Goal: Transaction & Acquisition: Purchase product/service

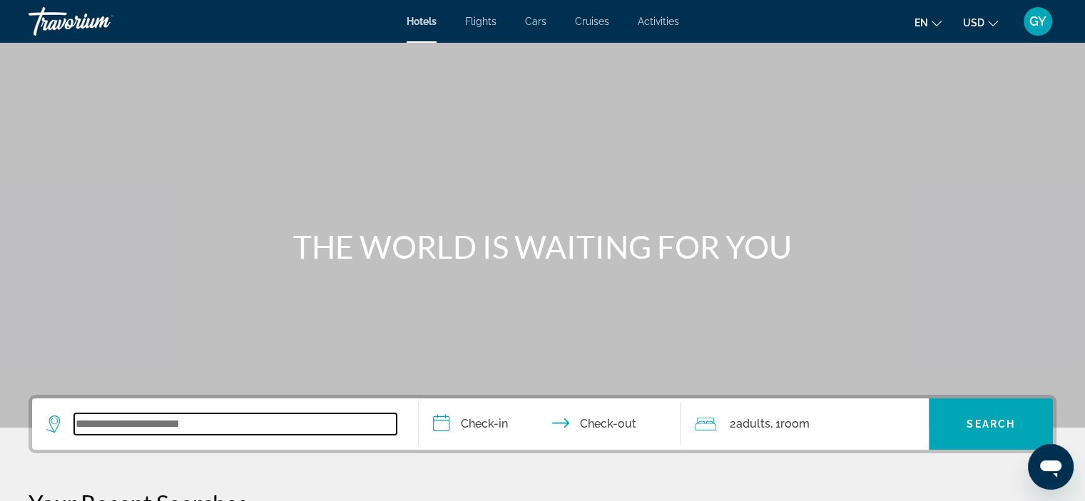
click at [107, 424] on input "Search widget" at bounding box center [235, 424] width 322 height 21
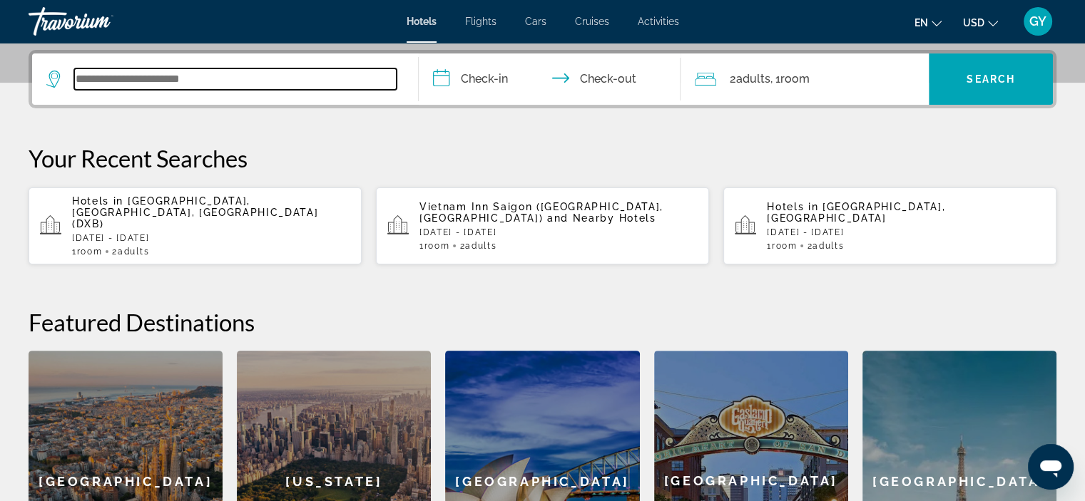
scroll to position [348, 0]
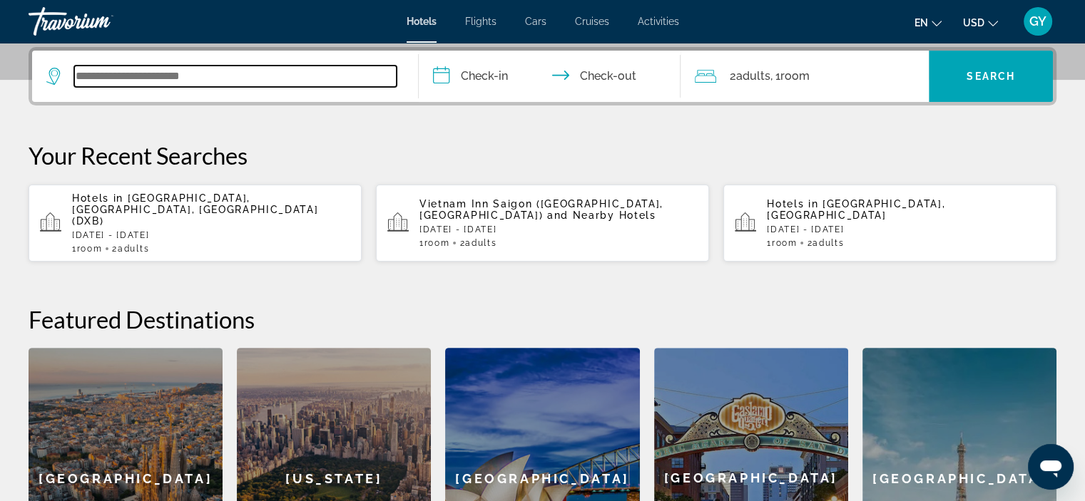
click at [86, 76] on input "Search widget" at bounding box center [235, 76] width 322 height 21
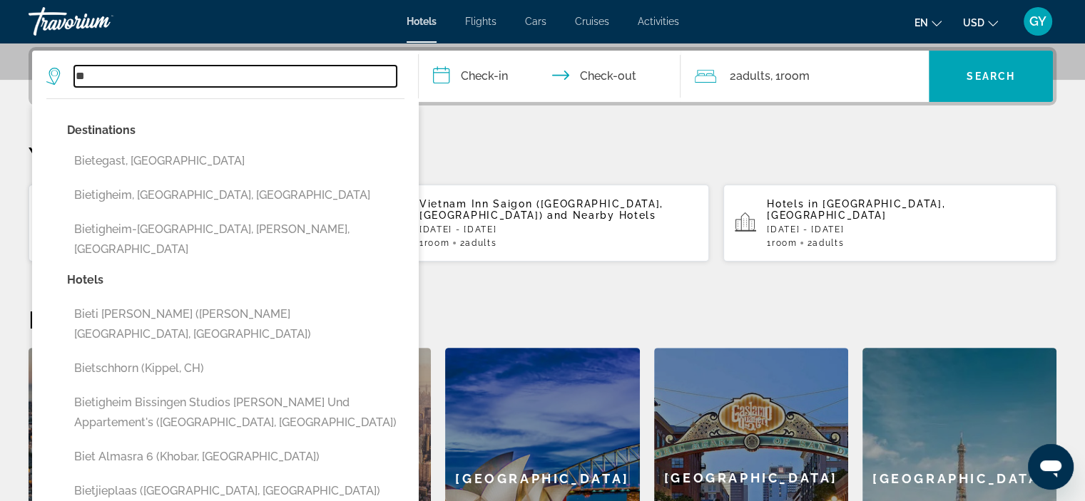
type input "*"
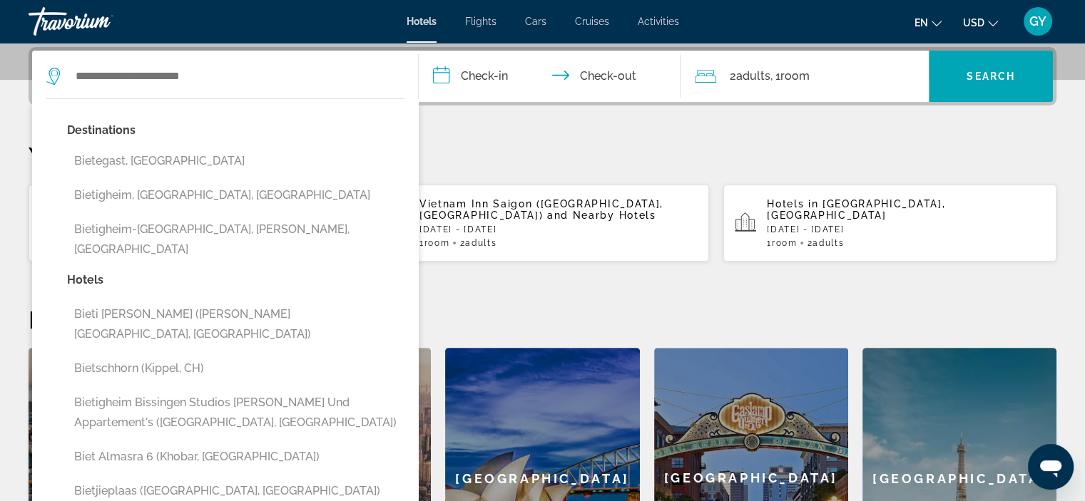
click at [450, 122] on div "**********" at bounding box center [542, 328] width 1085 height 562
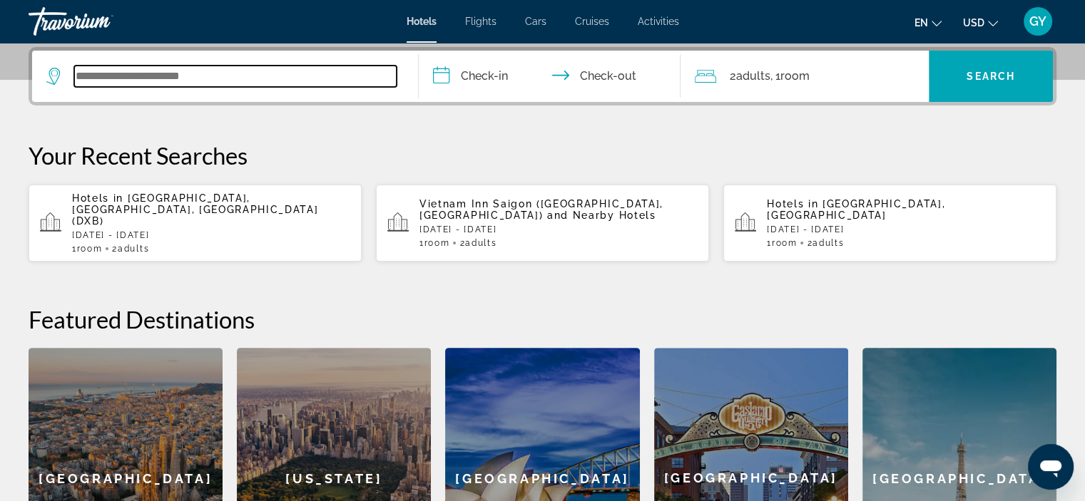
click at [86, 69] on input "Search widget" at bounding box center [235, 76] width 322 height 21
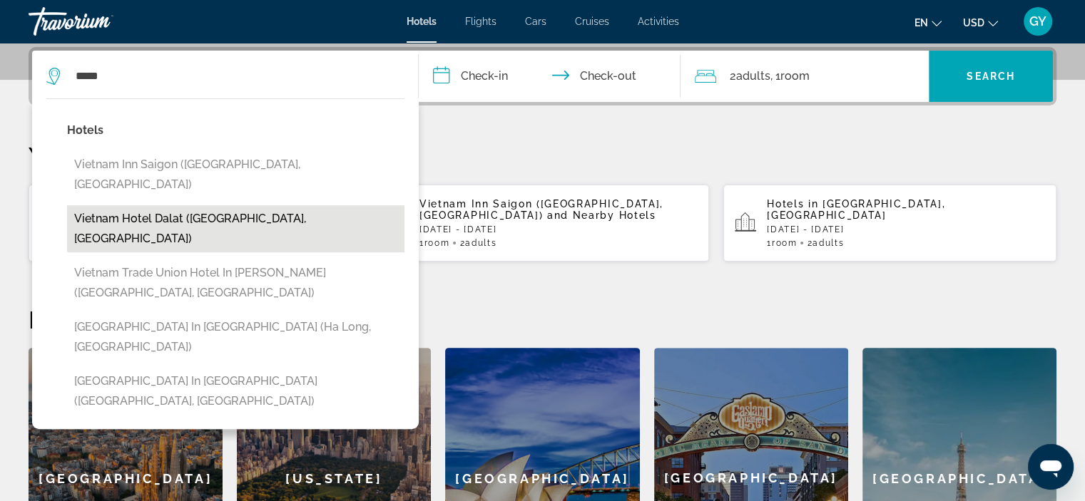
click at [152, 205] on button "Vietnam Hotel Dalat ([GEOGRAPHIC_DATA], [GEOGRAPHIC_DATA])" at bounding box center [235, 228] width 337 height 47
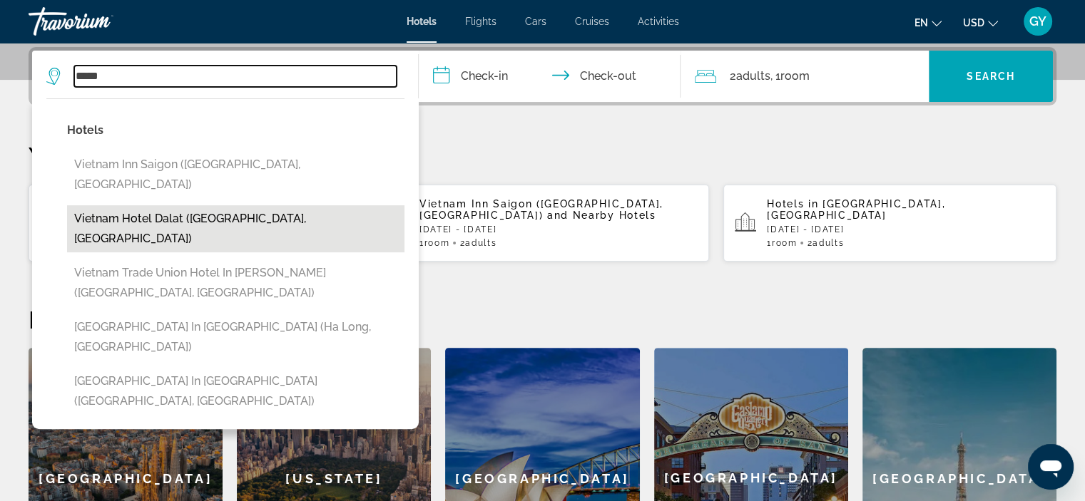
type input "**********"
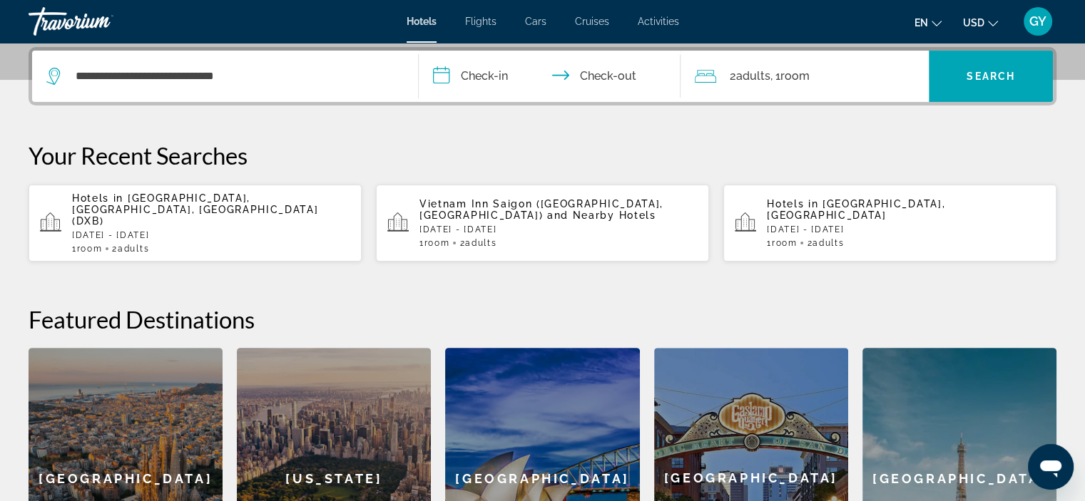
click at [444, 74] on input "**********" at bounding box center [553, 79] width 268 height 56
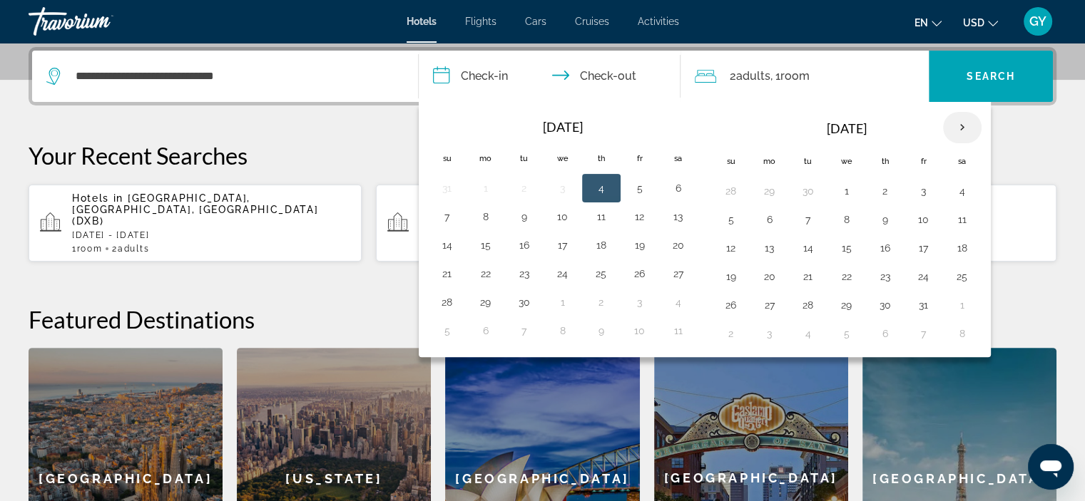
click at [959, 125] on th "Next month" at bounding box center [962, 127] width 39 height 31
click at [727, 215] on button "2" at bounding box center [731, 220] width 23 height 20
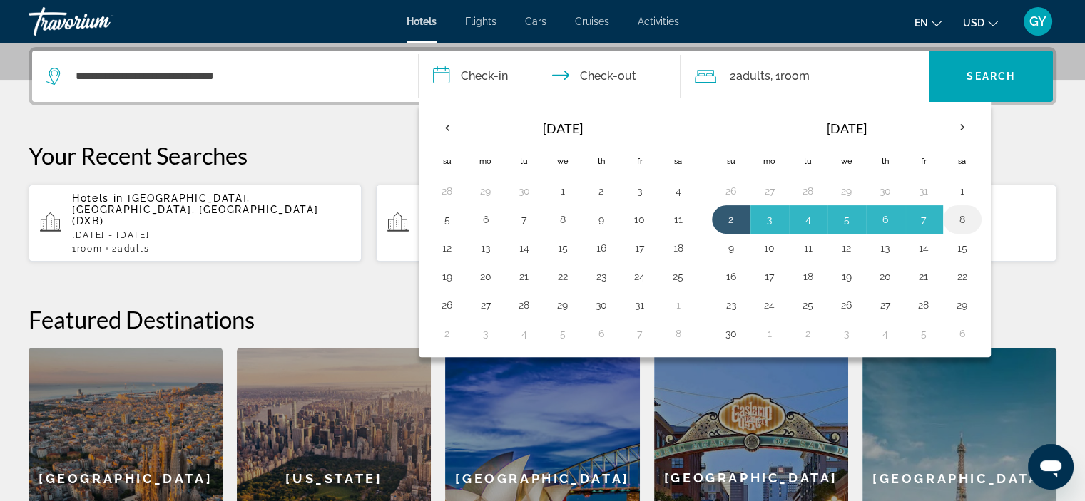
click at [959, 216] on button "8" at bounding box center [962, 220] width 23 height 20
type input "**********"
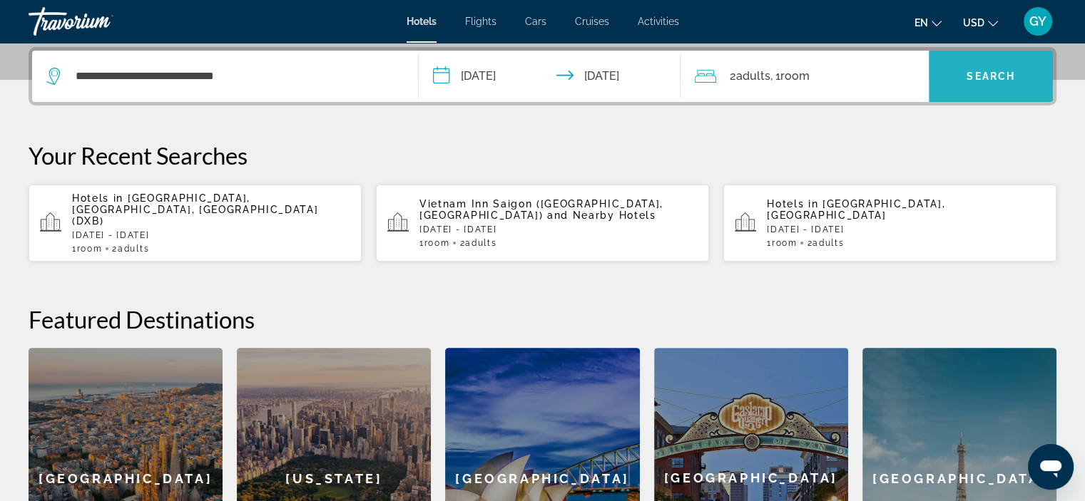
click at [942, 66] on span "Search widget" at bounding box center [991, 76] width 124 height 34
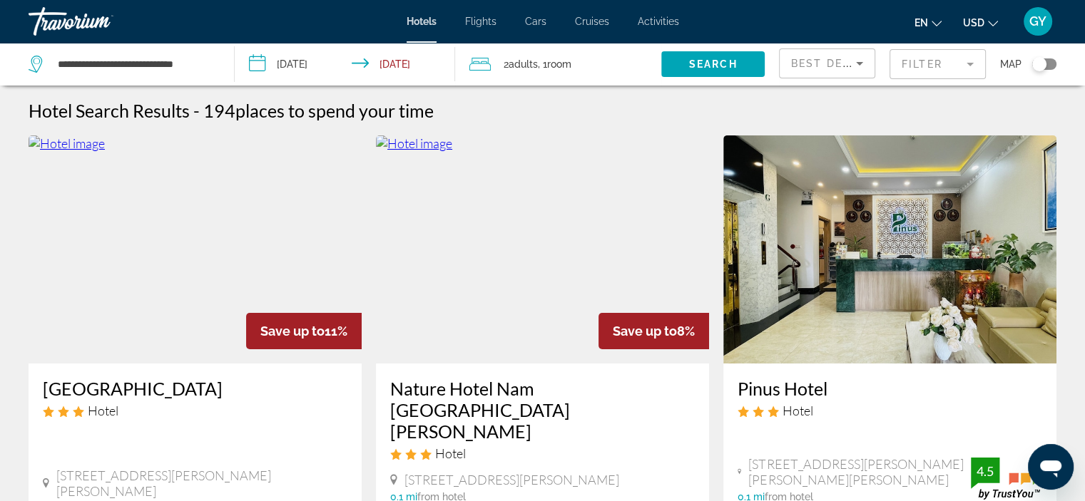
click at [937, 61] on mat-form-field "Filter" at bounding box center [937, 64] width 96 height 30
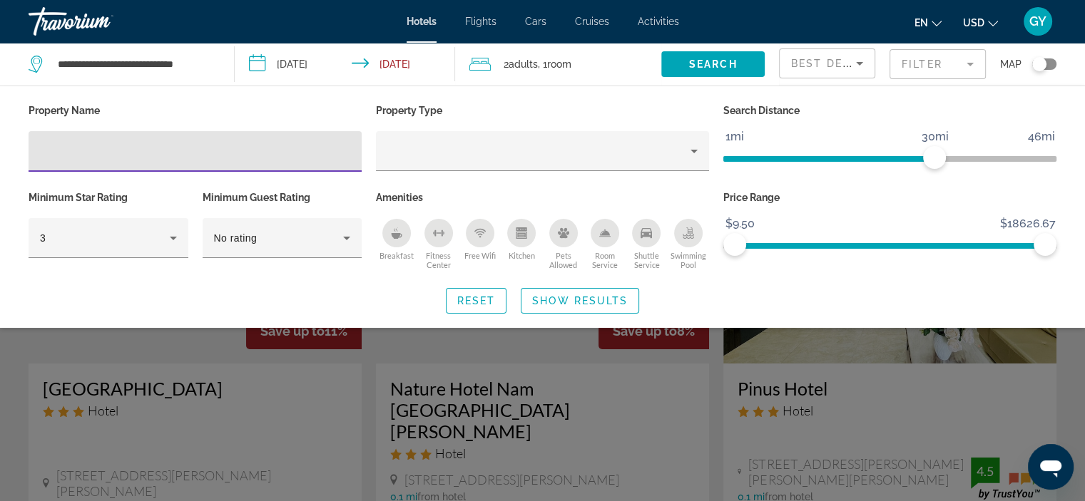
click at [37, 159] on div "Hotel Filters" at bounding box center [195, 151] width 333 height 41
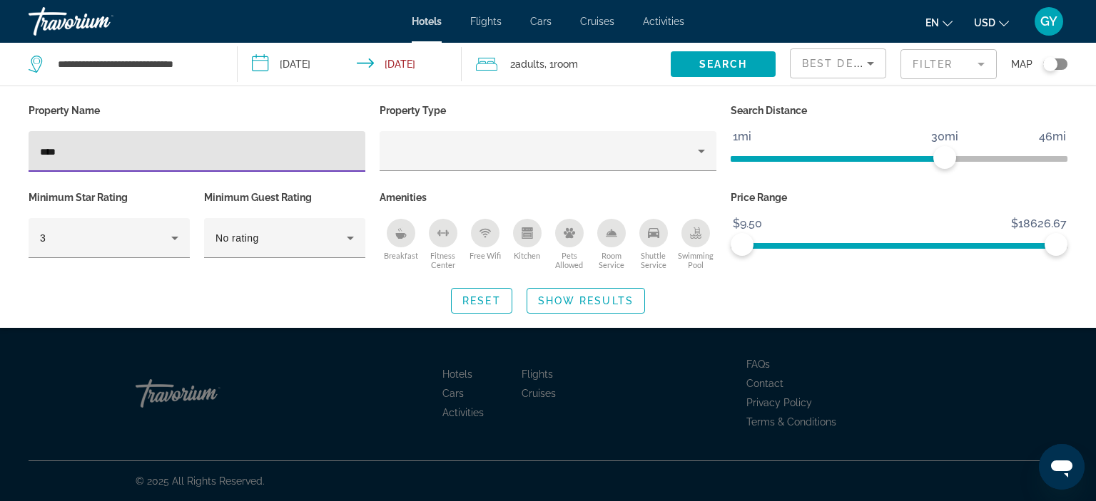
type input "****"
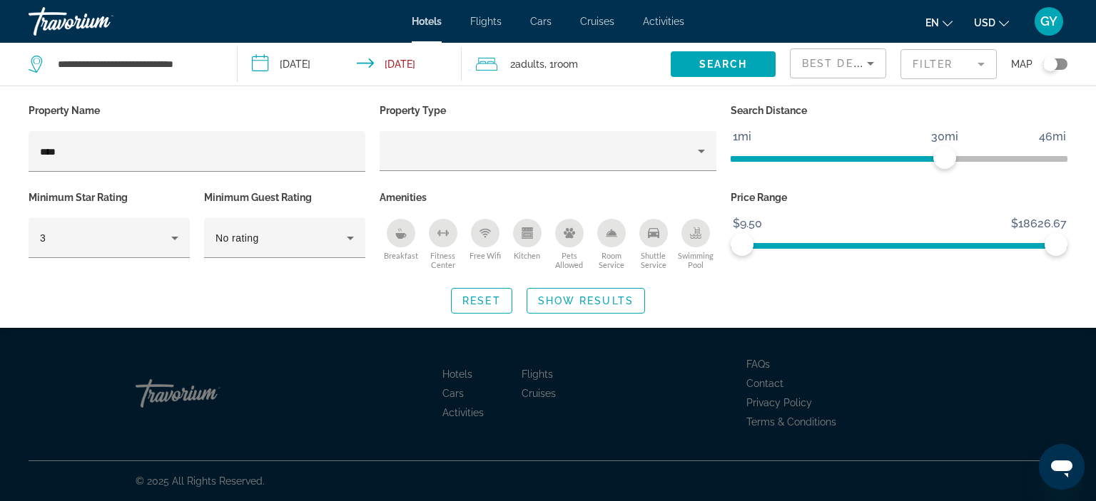
click at [276, 370] on div "Search widget" at bounding box center [548, 357] width 1096 height 287
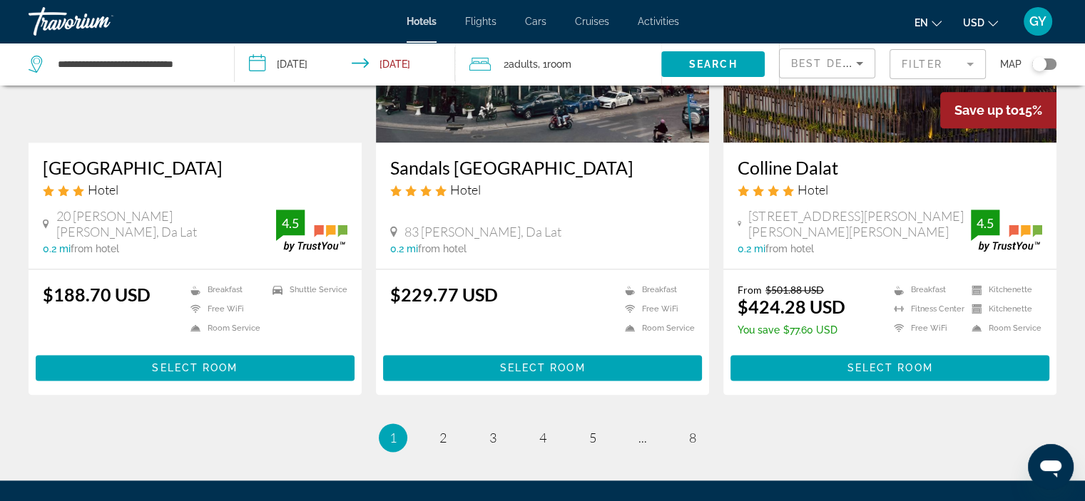
scroll to position [1770, 0]
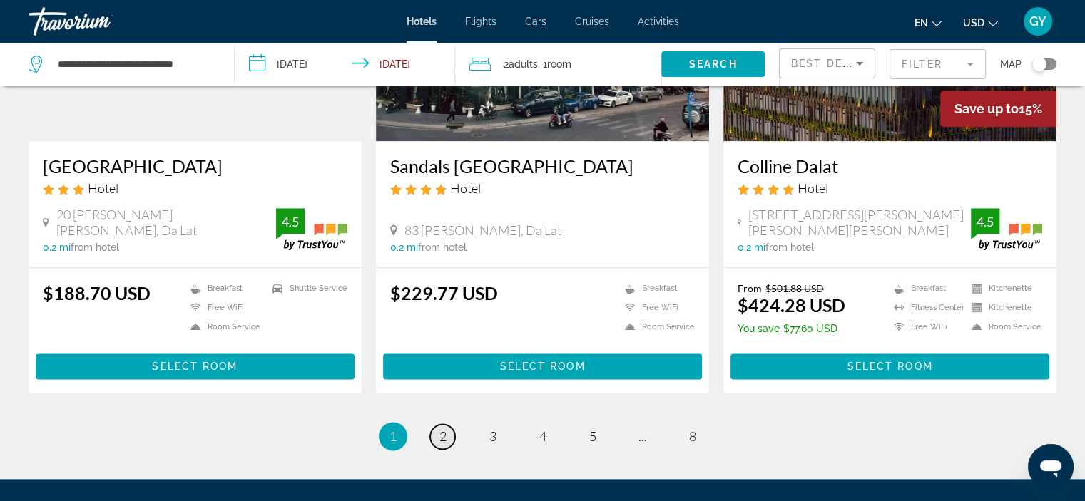
click at [442, 429] on span "2" at bounding box center [442, 437] width 7 height 16
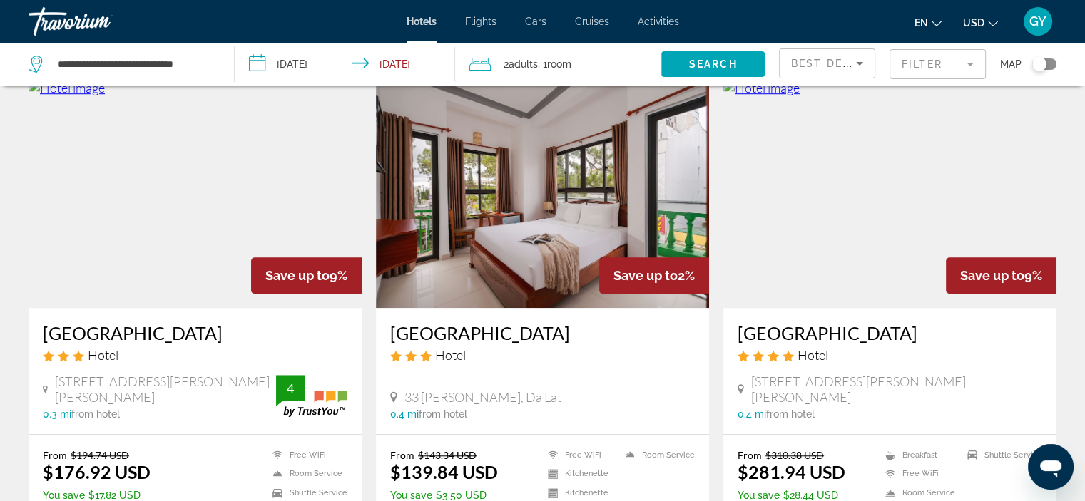
scroll to position [1086, 0]
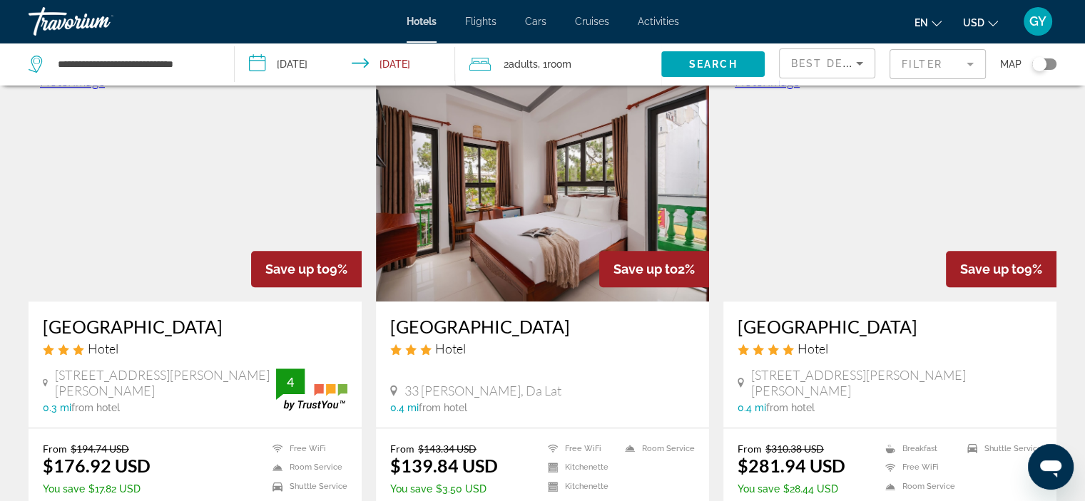
click at [896, 202] on img "Main content" at bounding box center [889, 187] width 333 height 228
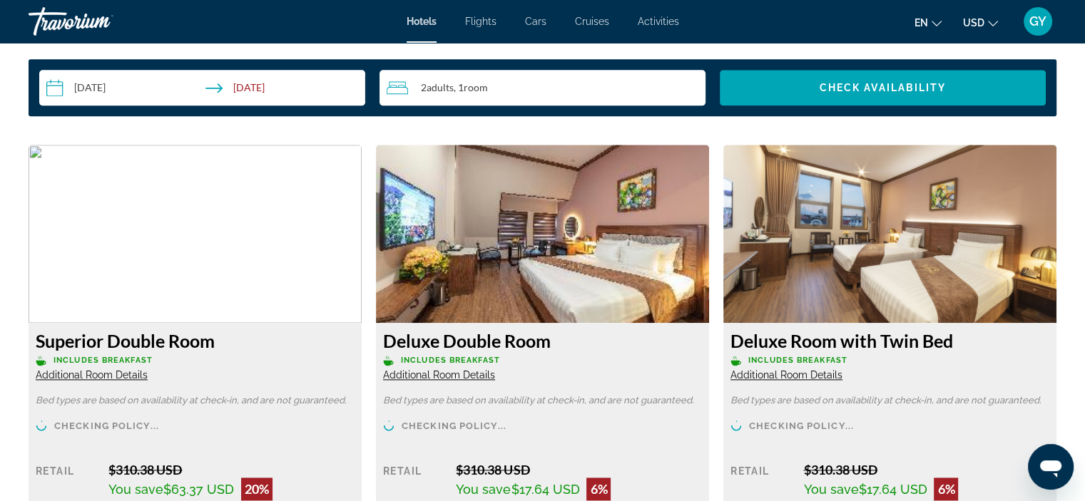
scroll to position [1876, 0]
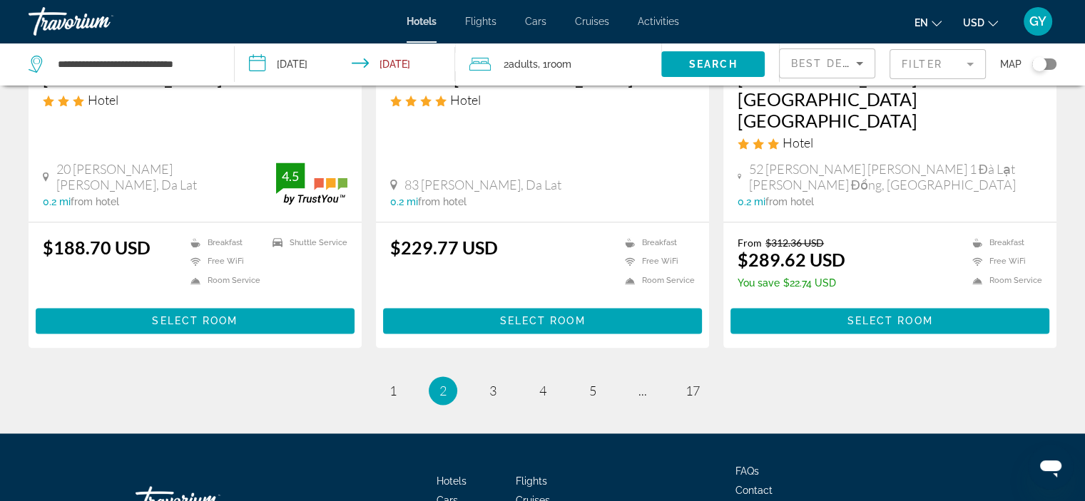
scroll to position [1899, 0]
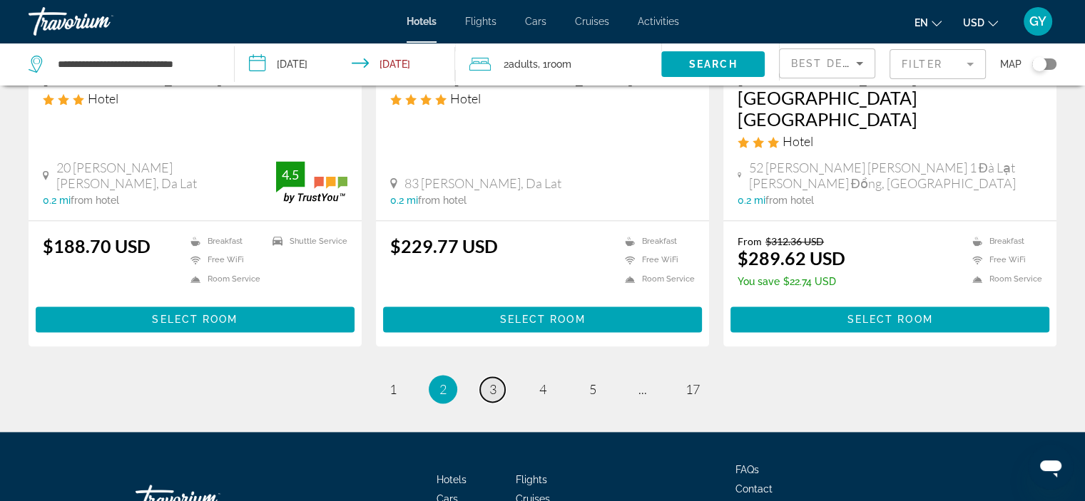
click at [492, 382] on span "3" at bounding box center [492, 390] width 7 height 16
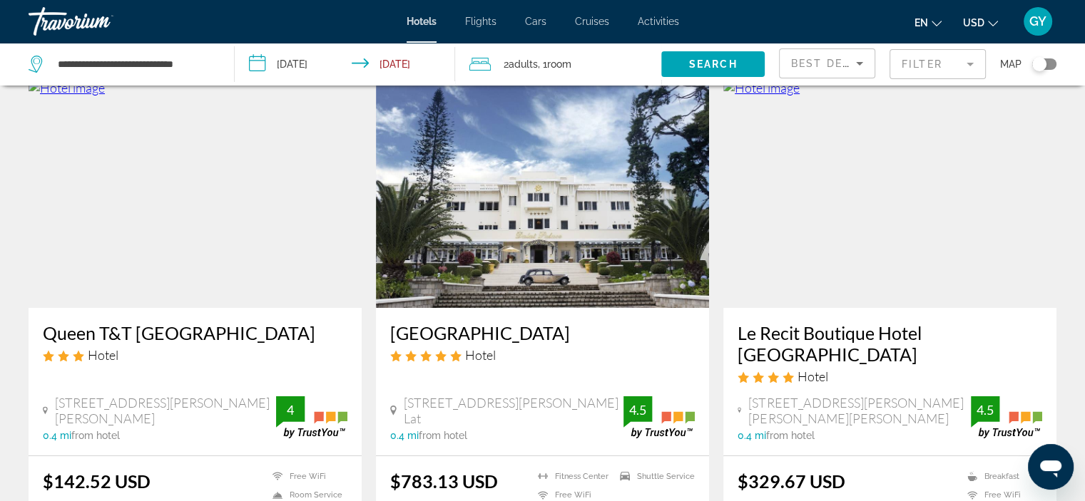
scroll to position [56, 0]
click at [249, 213] on img "Main content" at bounding box center [195, 193] width 333 height 228
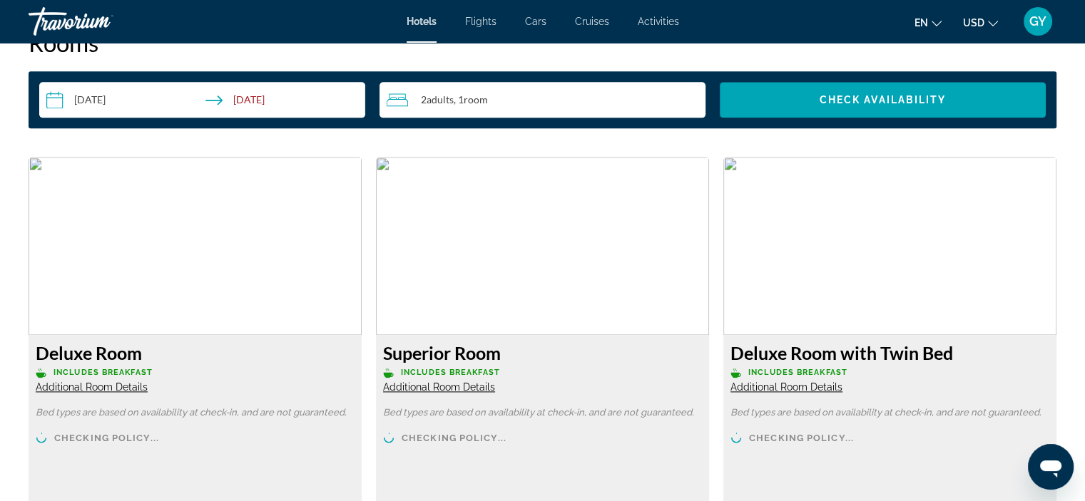
scroll to position [1820, 0]
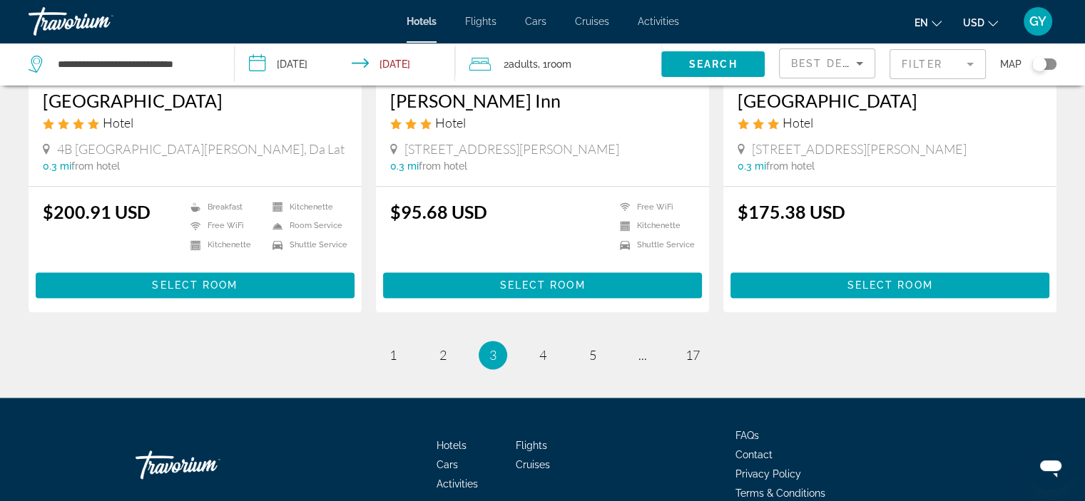
scroll to position [1845, 0]
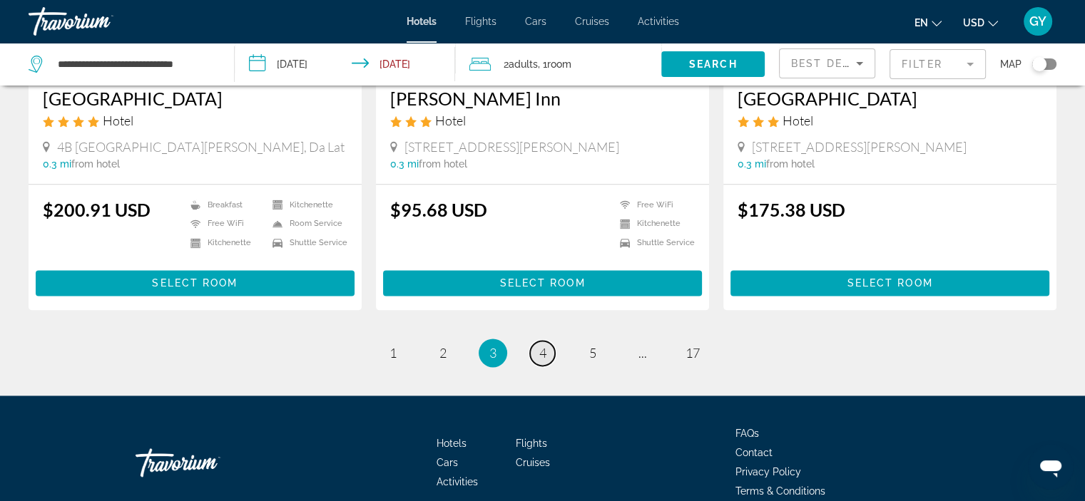
click at [546, 341] on link "page 4" at bounding box center [542, 353] width 25 height 25
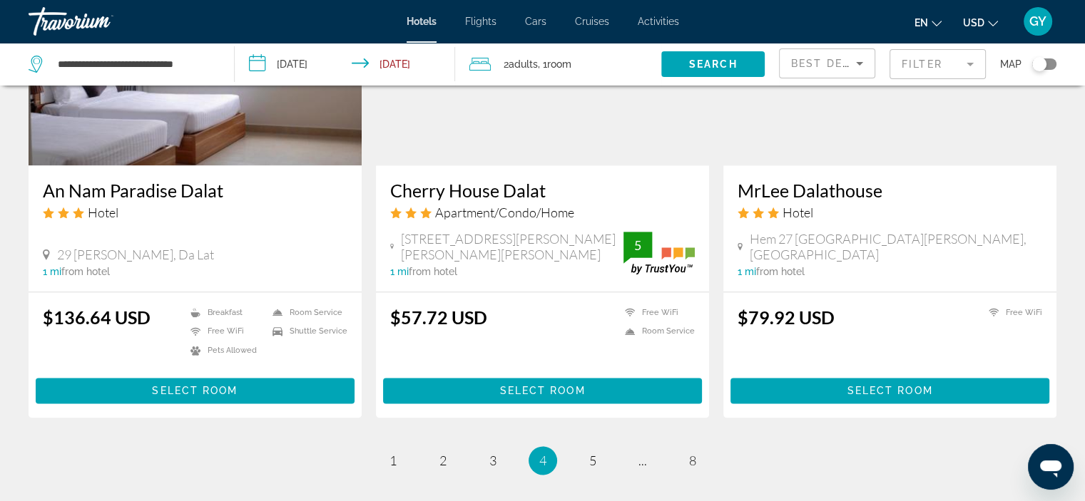
scroll to position [1787, 0]
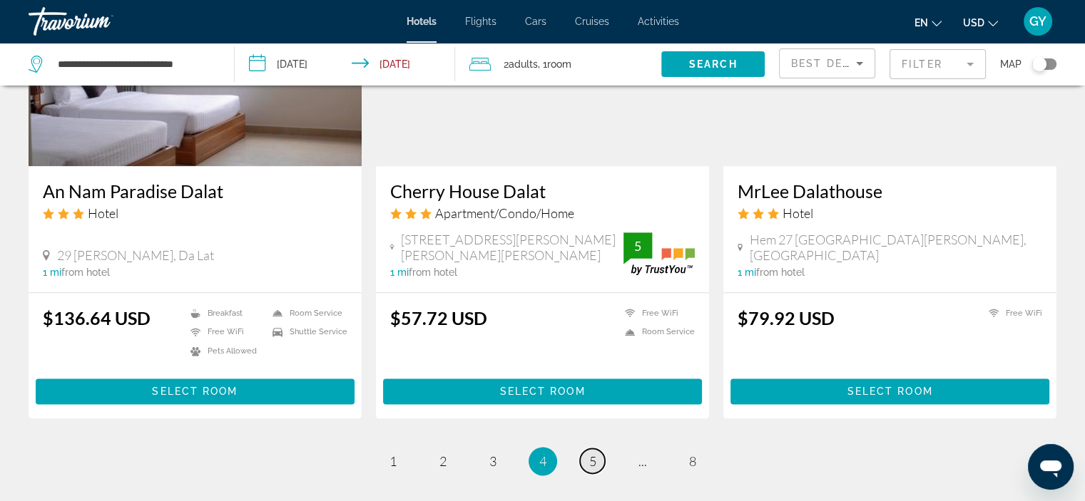
click at [593, 454] on span "5" at bounding box center [592, 462] width 7 height 16
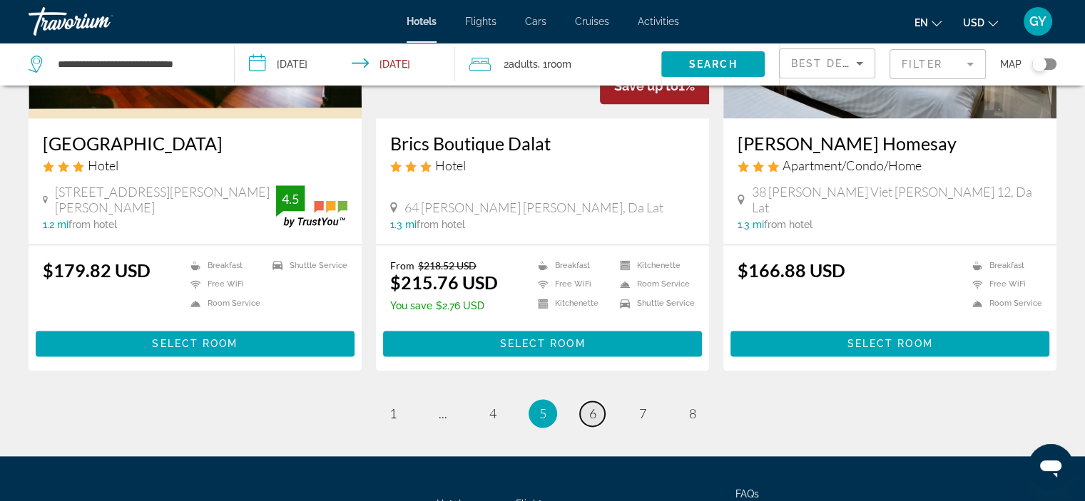
scroll to position [1786, 0]
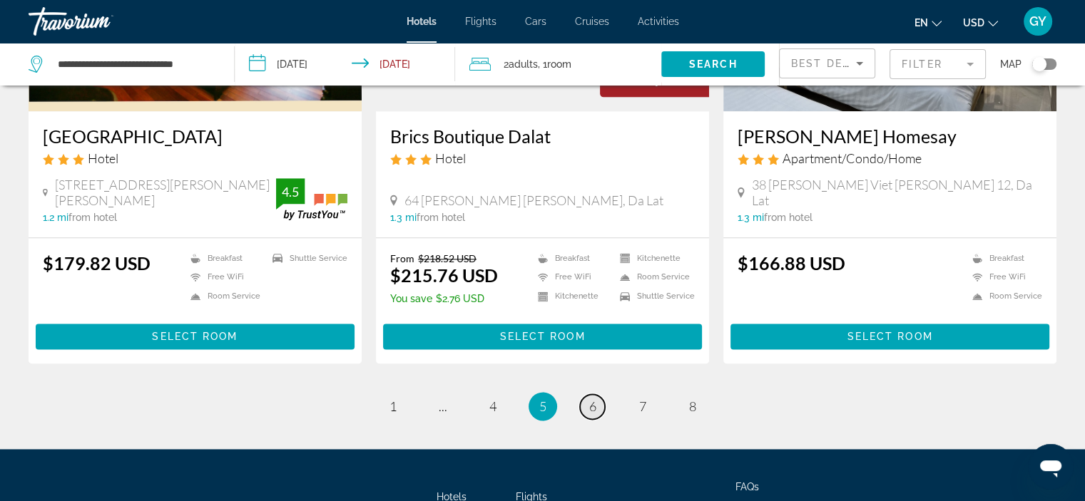
click at [593, 399] on span "6" at bounding box center [592, 407] width 7 height 16
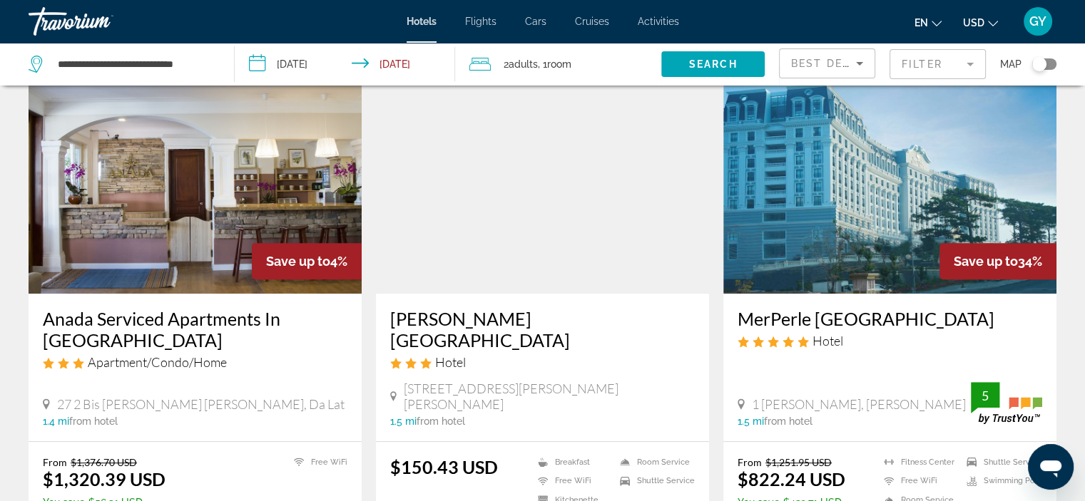
scroll to position [593, 0]
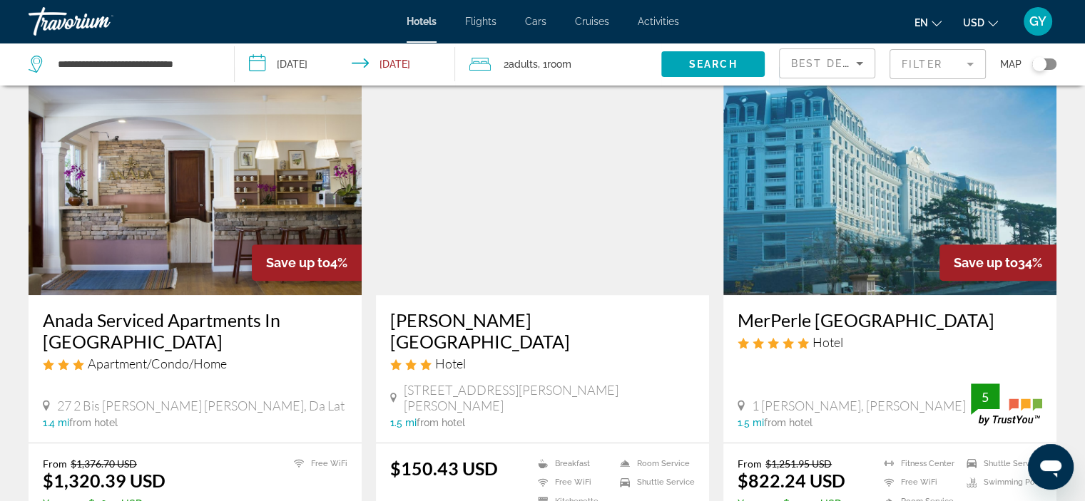
click at [837, 233] on img "Main content" at bounding box center [889, 181] width 333 height 228
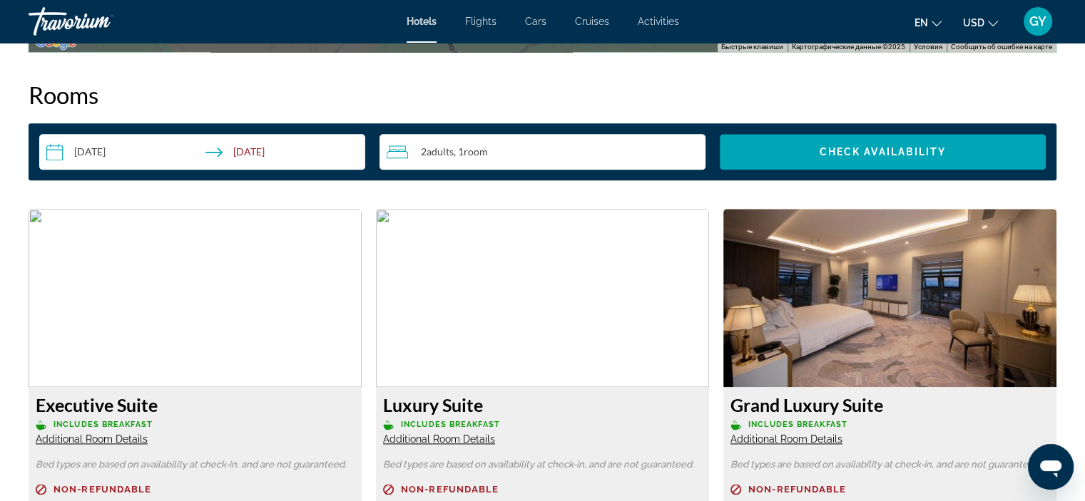
scroll to position [1830, 0]
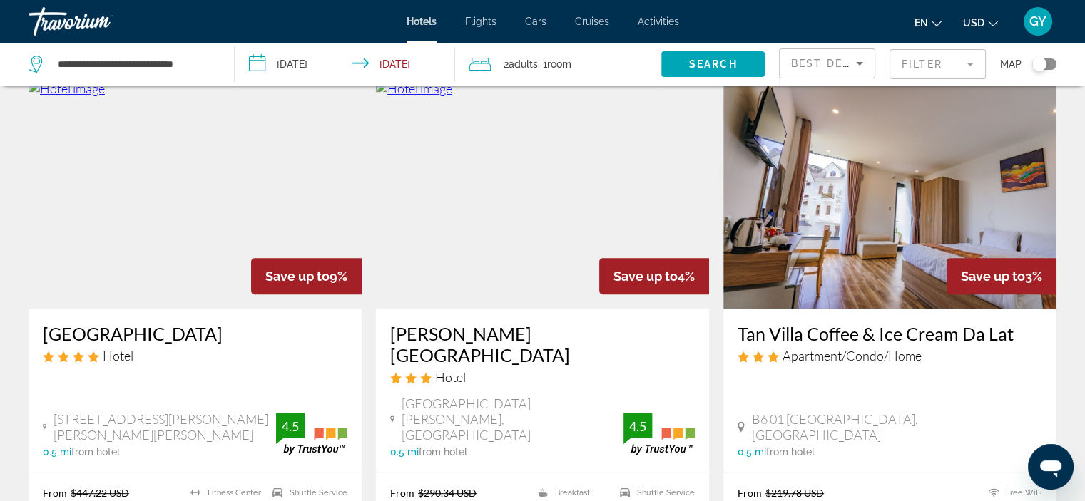
scroll to position [568, 0]
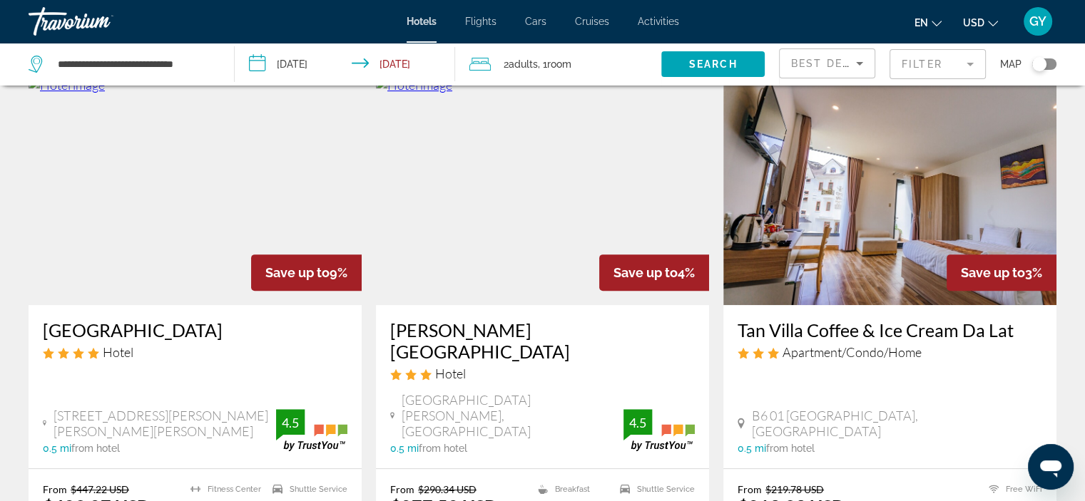
click at [203, 242] on img "Main content" at bounding box center [195, 191] width 333 height 228
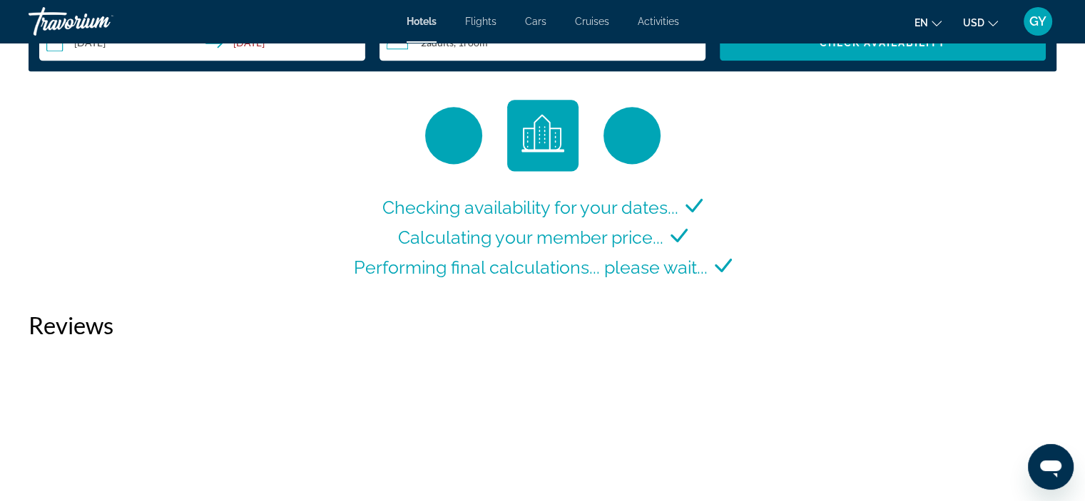
scroll to position [1939, 0]
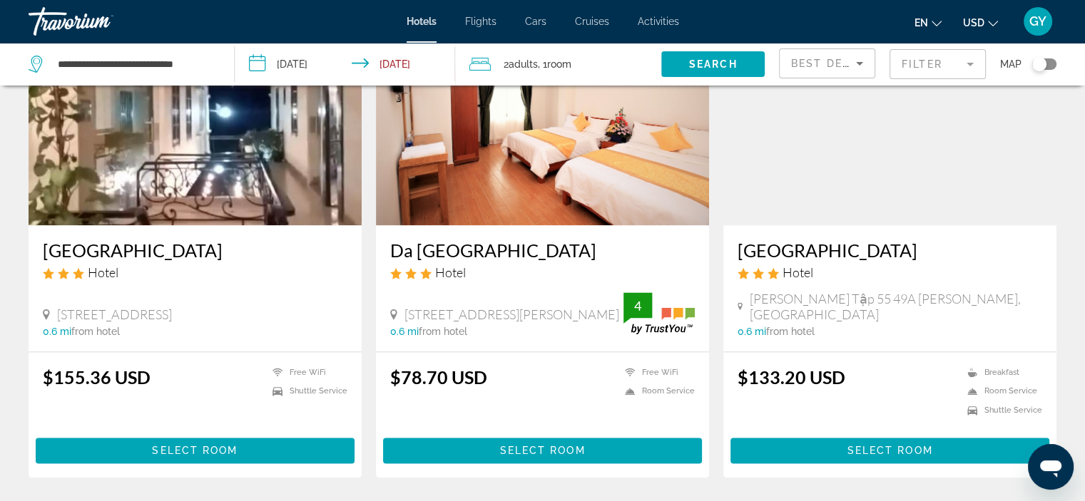
scroll to position [1819, 0]
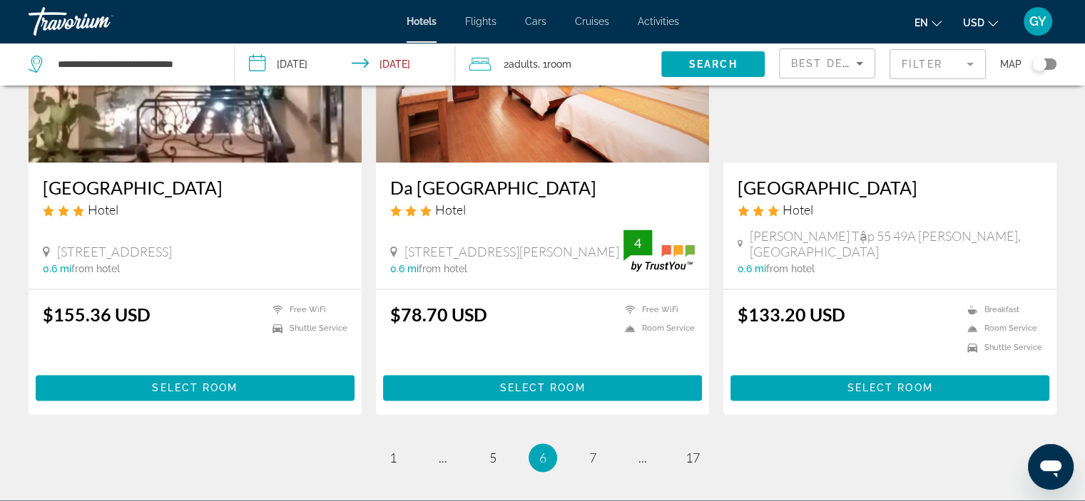
click at [593, 444] on li "page 7" at bounding box center [592, 458] width 29 height 29
click at [593, 450] on span "7" at bounding box center [592, 458] width 7 height 16
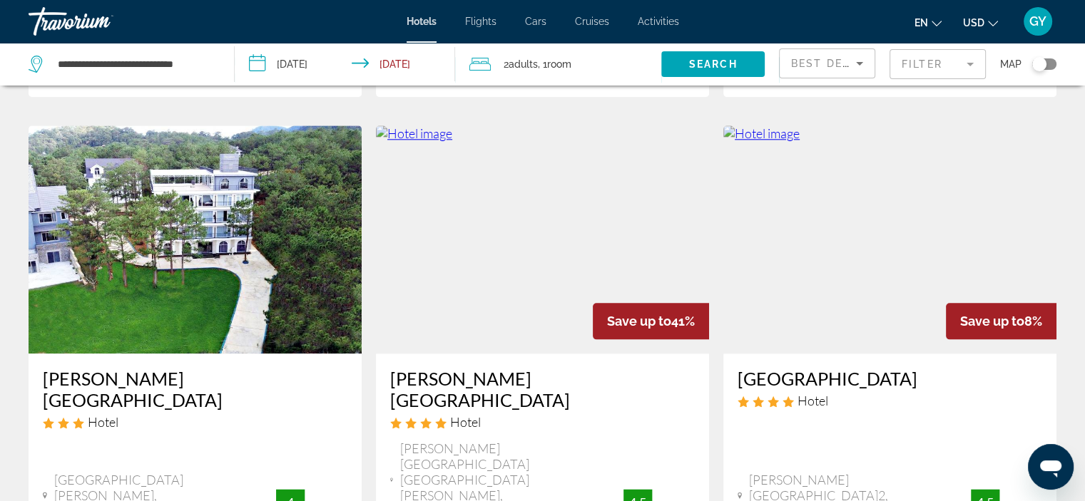
scroll to position [1563, 0]
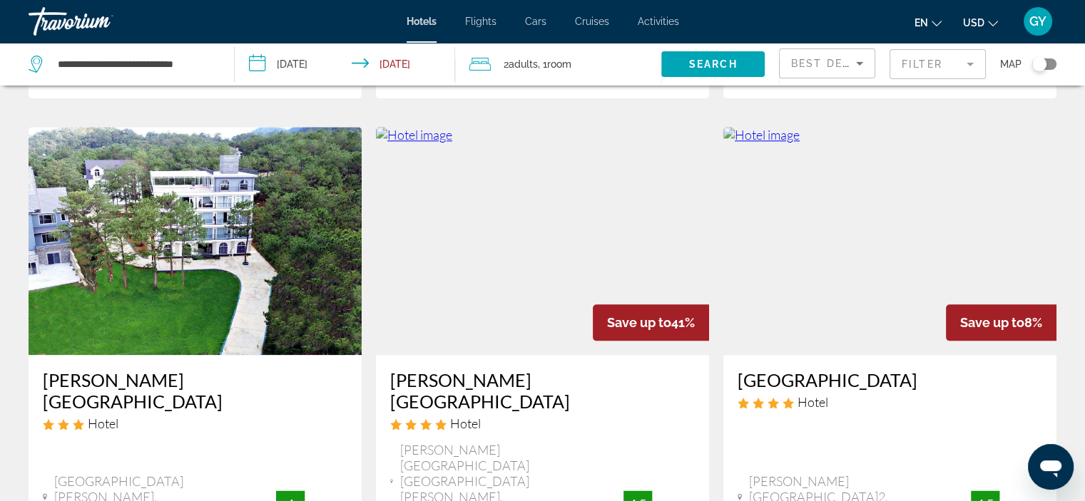
click at [894, 222] on img "Main content" at bounding box center [889, 241] width 333 height 228
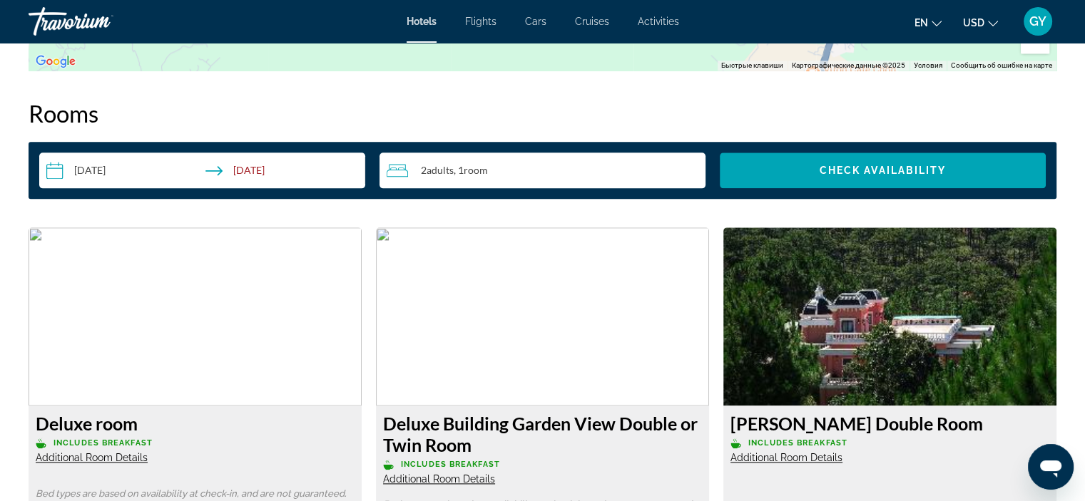
scroll to position [1791, 0]
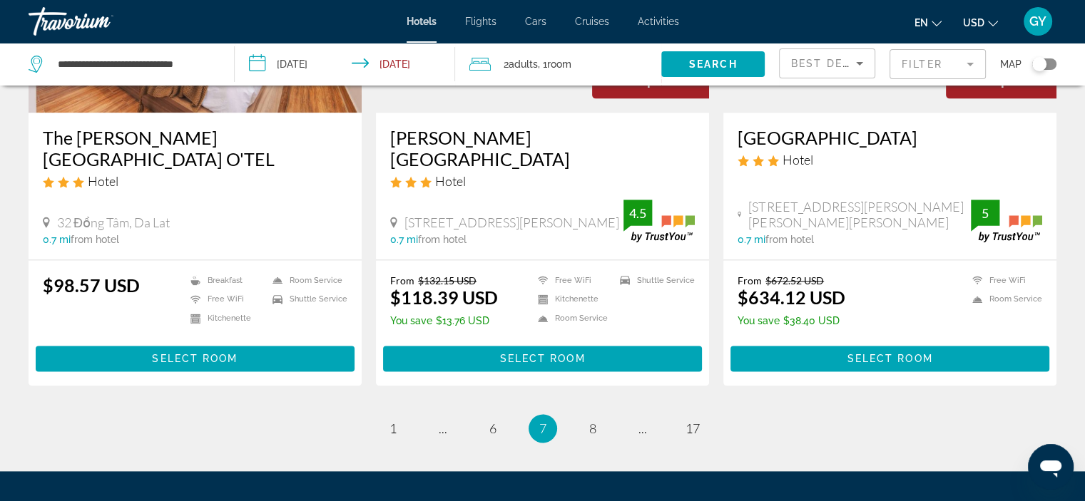
scroll to position [1797, 0]
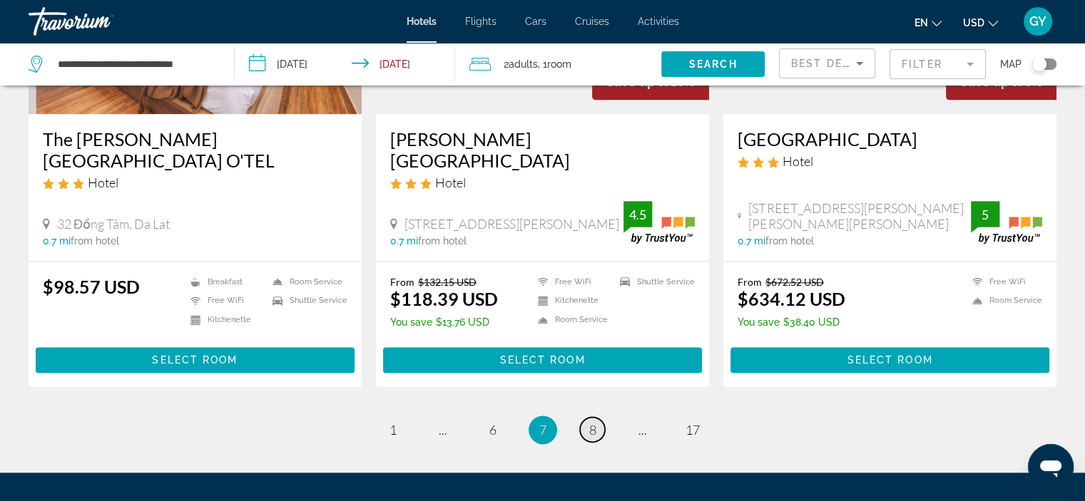
click at [593, 422] on span "8" at bounding box center [592, 430] width 7 height 16
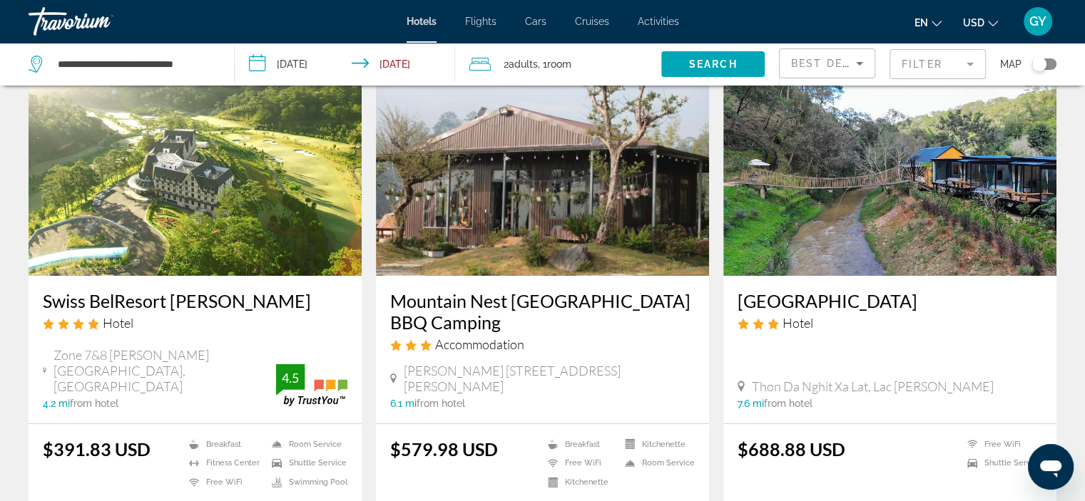
scroll to position [86, 0]
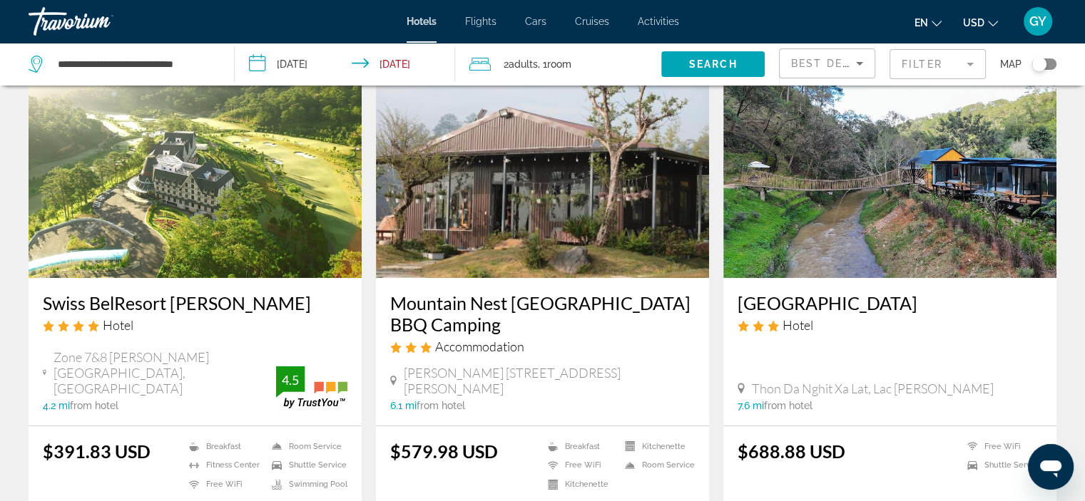
click at [240, 256] on img "Main content" at bounding box center [195, 164] width 333 height 228
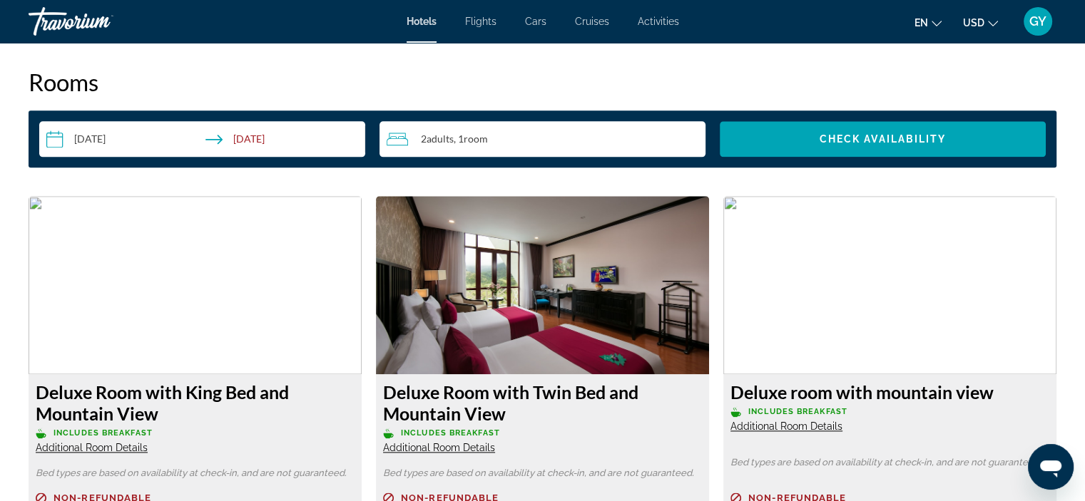
scroll to position [1750, 0]
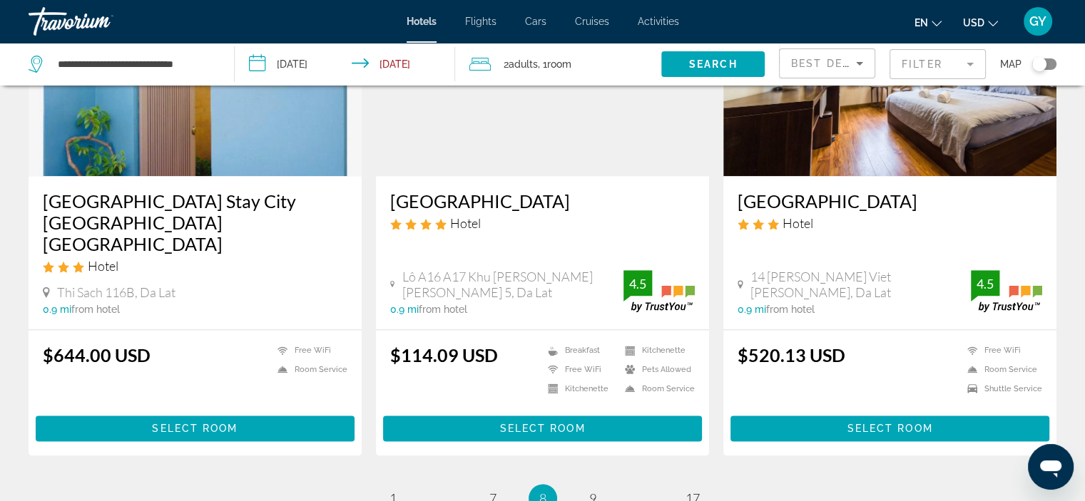
scroll to position [1845, 0]
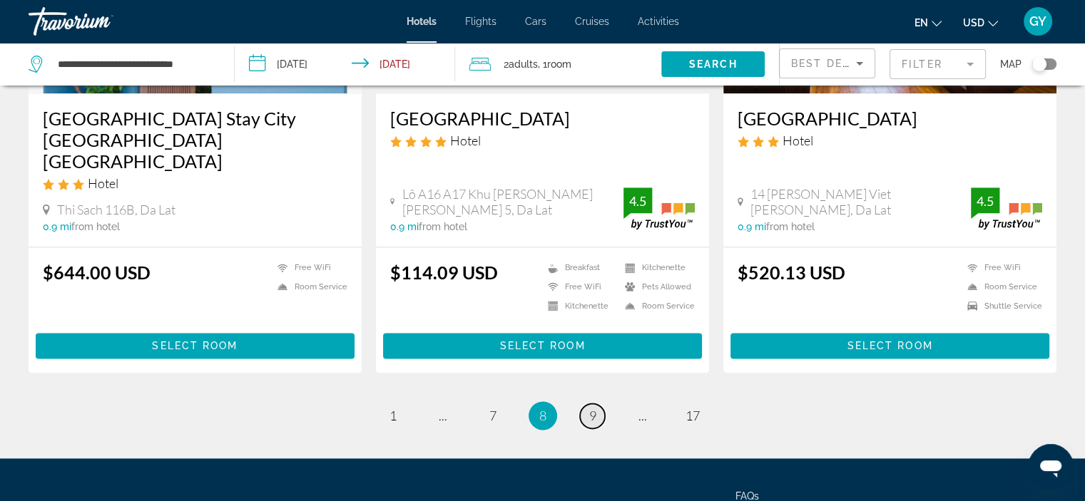
click at [589, 408] on span "9" at bounding box center [592, 416] width 7 height 16
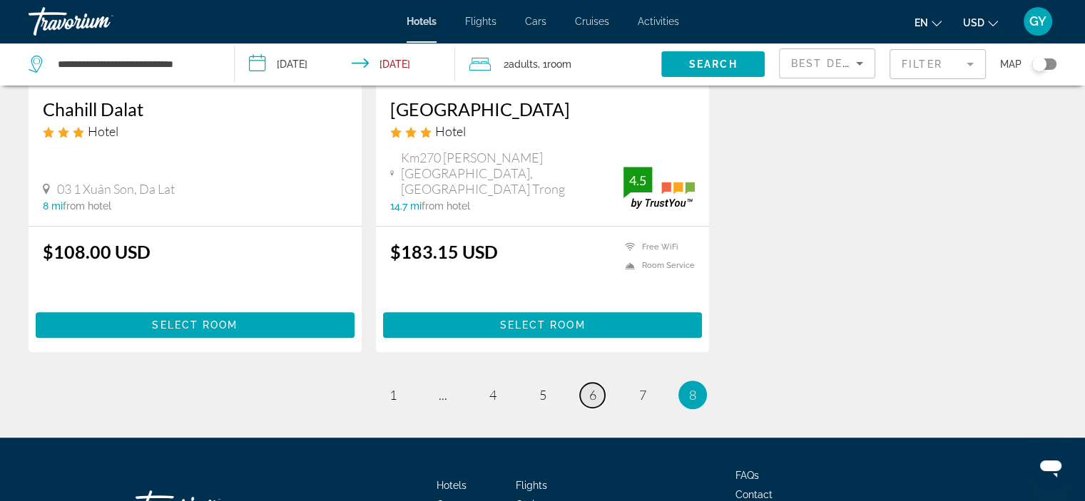
scroll to position [819, 0]
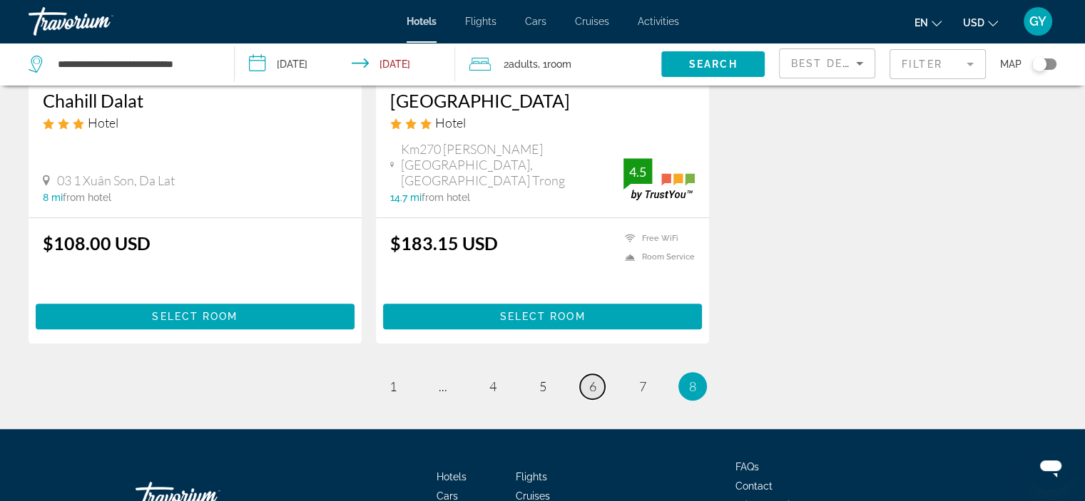
click at [596, 379] on span "6" at bounding box center [592, 387] width 7 height 16
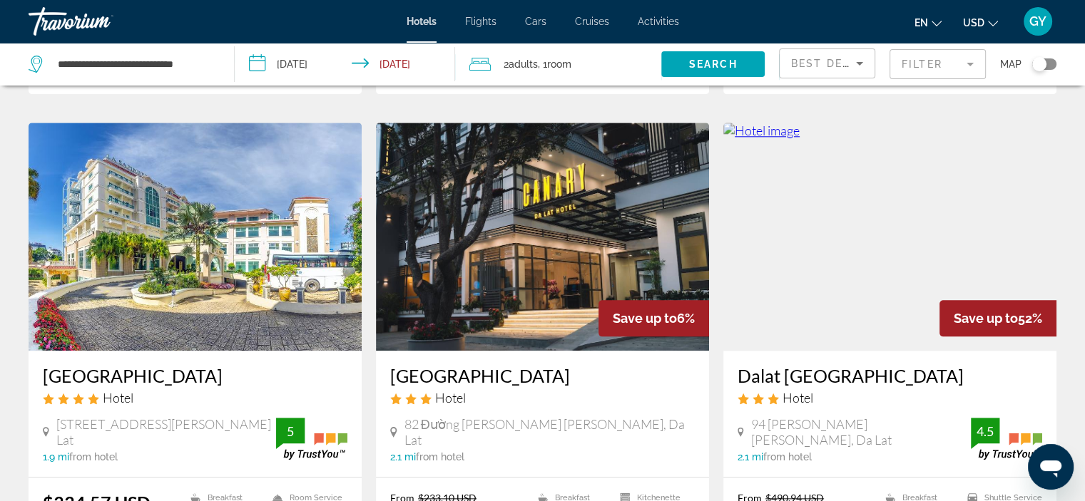
scroll to position [1577, 0]
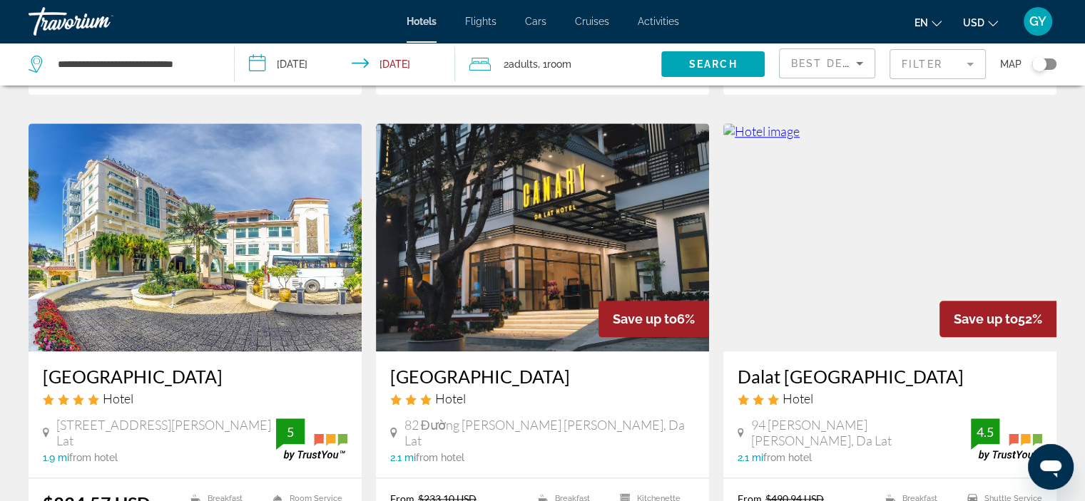
click at [828, 236] on img "Main content" at bounding box center [889, 237] width 333 height 228
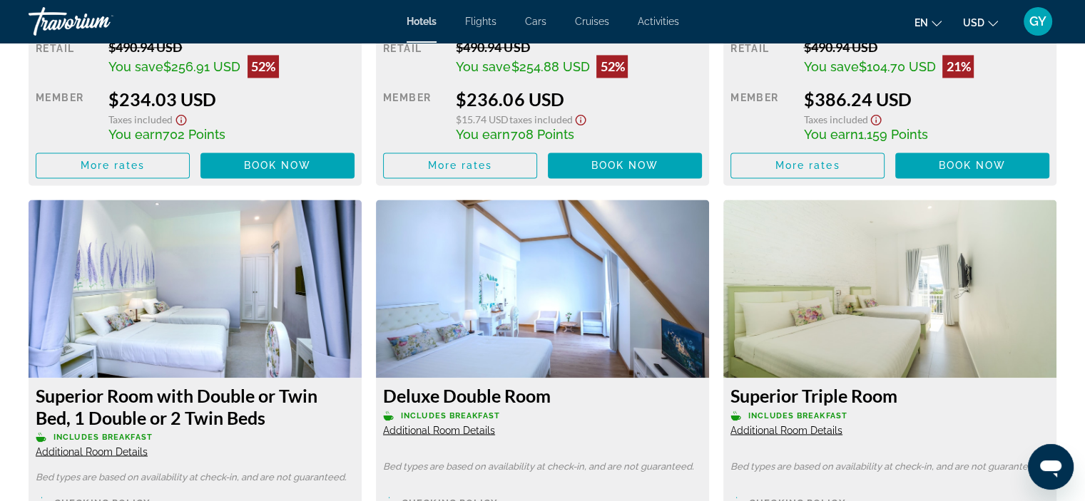
scroll to position [2299, 0]
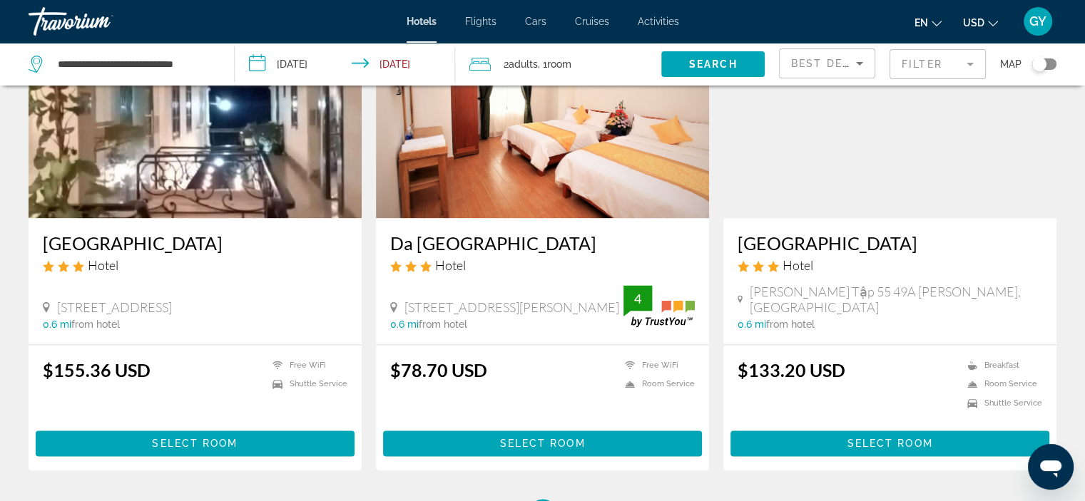
scroll to position [1769, 0]
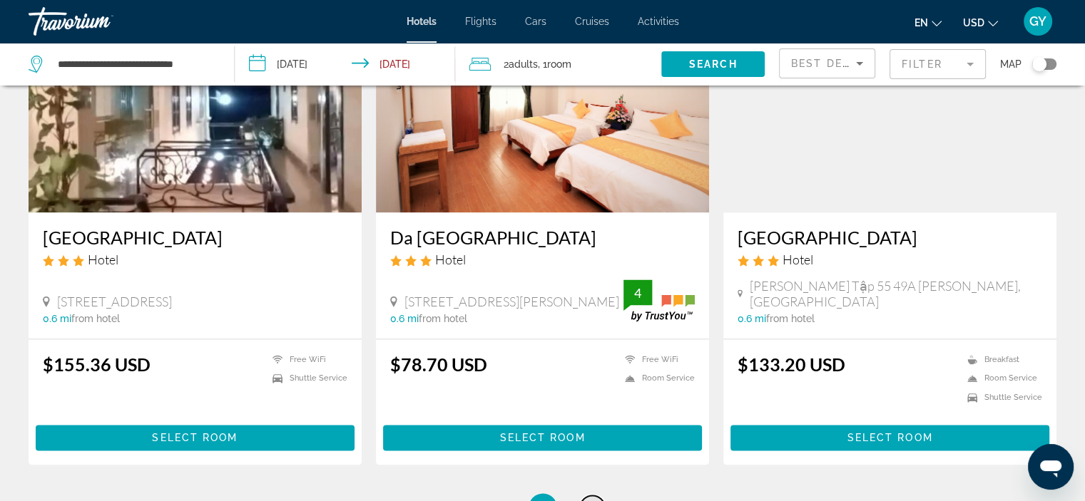
click at [591, 500] on span "7" at bounding box center [592, 508] width 7 height 16
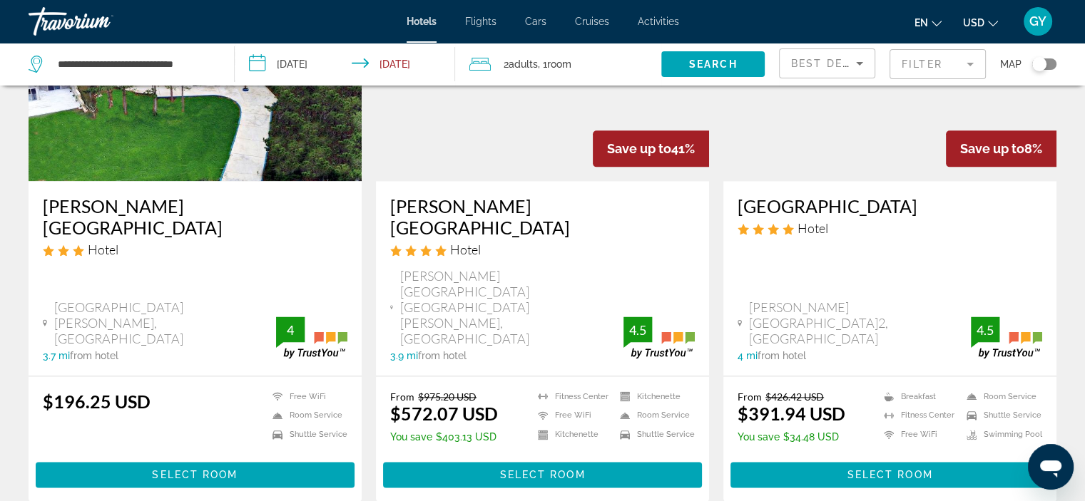
scroll to position [1749, 0]
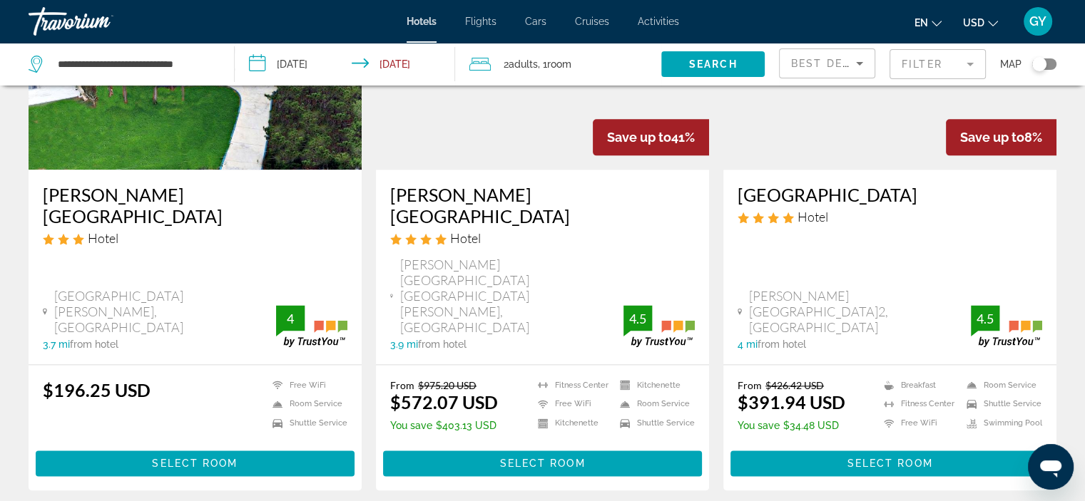
click at [857, 103] on img "Main content" at bounding box center [889, 56] width 333 height 228
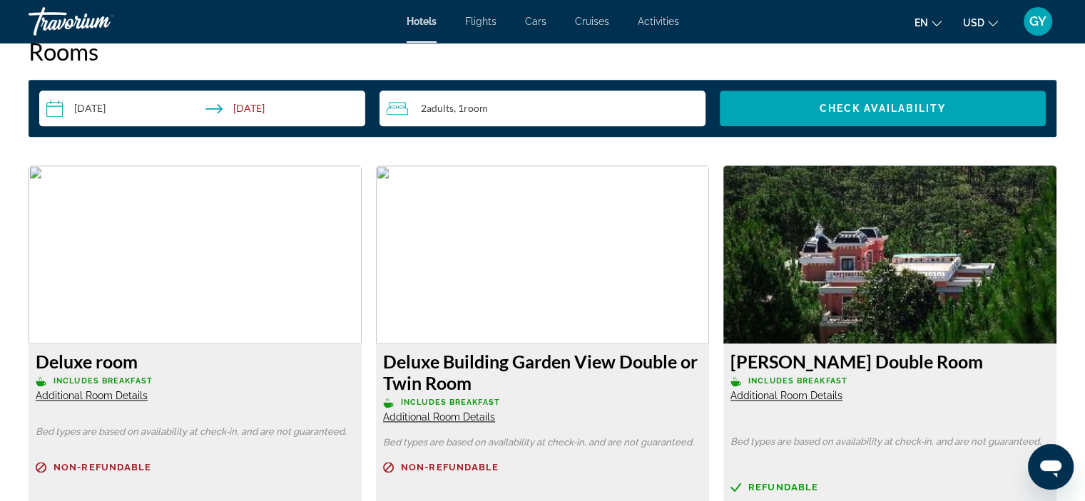
scroll to position [1853, 0]
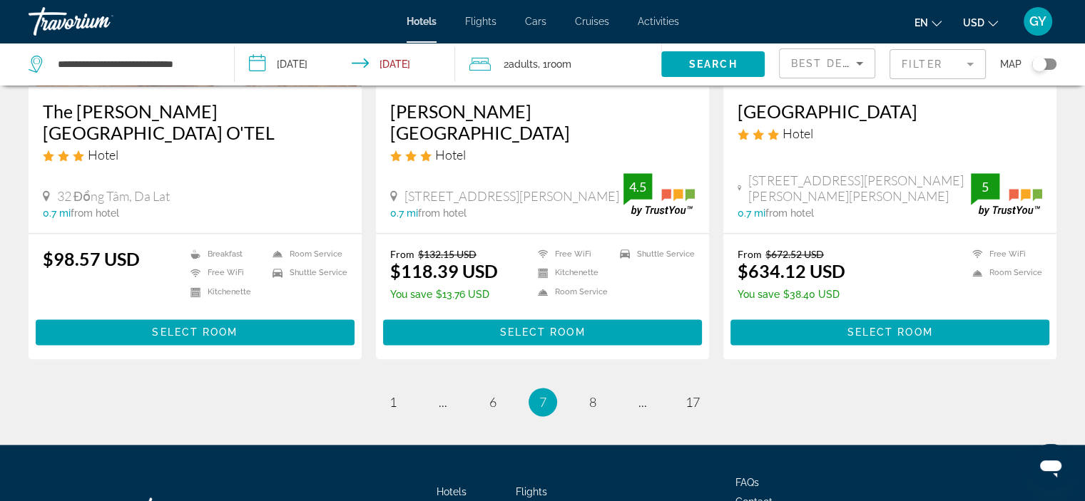
scroll to position [1884, 0]
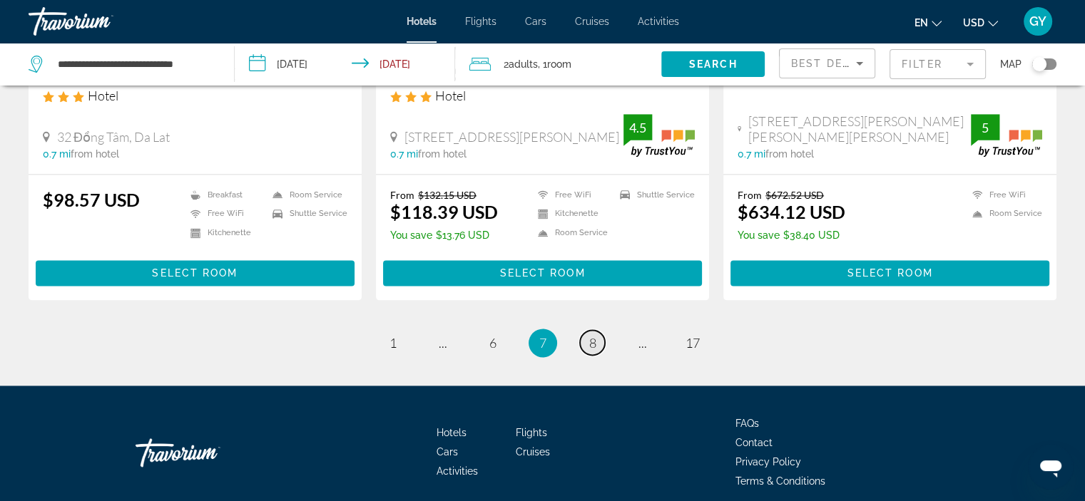
click at [588, 330] on link "page 8" at bounding box center [592, 342] width 25 height 25
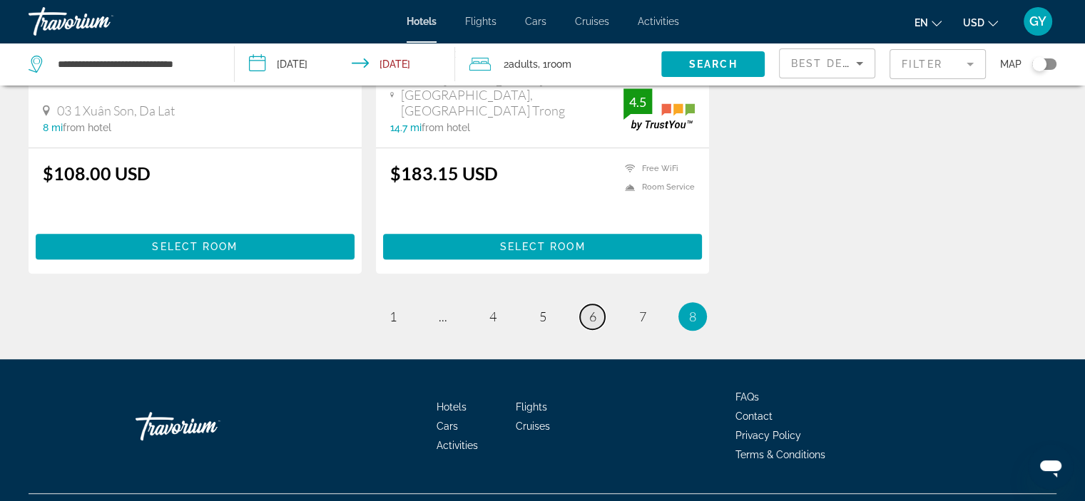
scroll to position [888, 0]
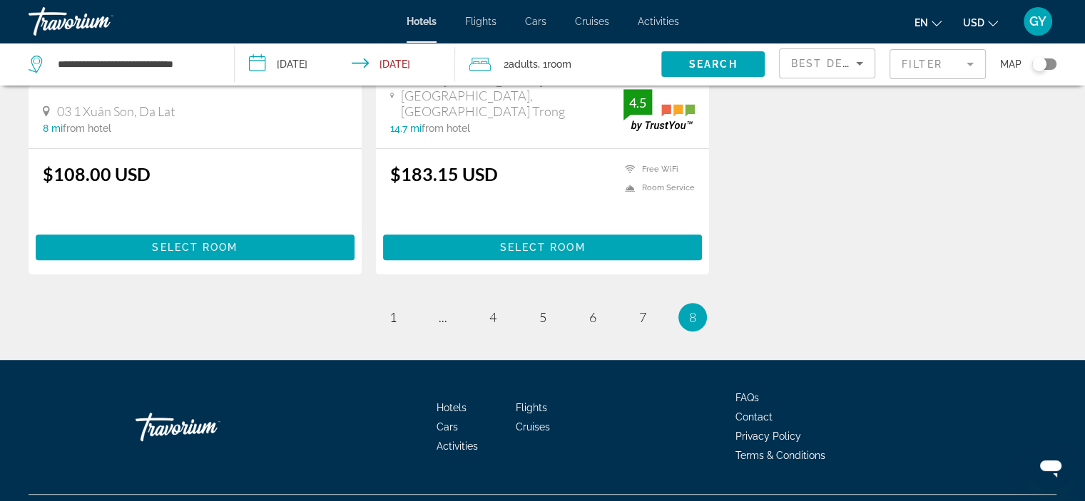
click at [694, 310] on span "8" at bounding box center [692, 318] width 7 height 16
